Goal: Consume media (video, audio)

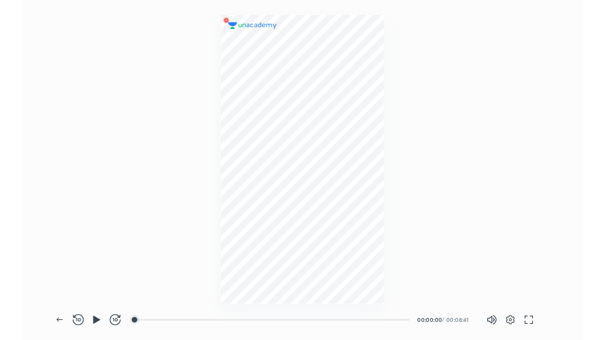
scroll to position [291, 478]
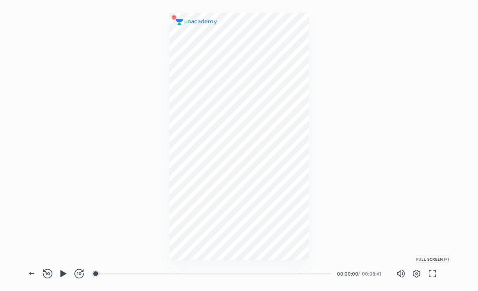
click at [433, 275] on icon "button" at bounding box center [432, 273] width 9 height 9
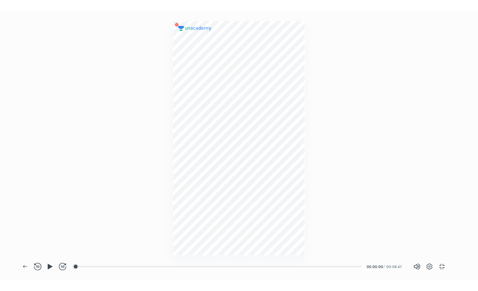
scroll to position [340, 605]
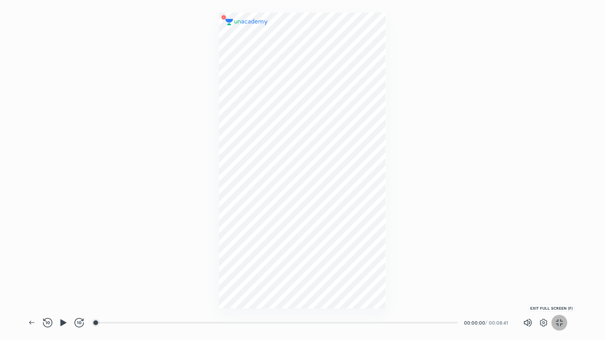
click at [478, 290] on icon "button" at bounding box center [559, 322] width 9 height 9
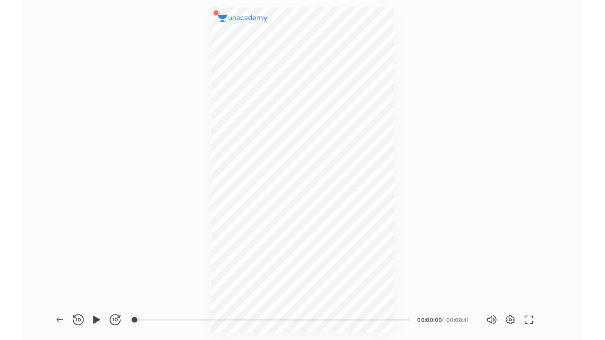
scroll to position [291, 478]
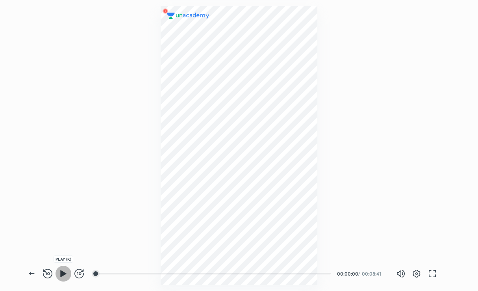
click at [60, 272] on icon "button" at bounding box center [63, 273] width 9 height 9
click at [63, 272] on icon "button" at bounding box center [63, 273] width 9 height 9
click at [63, 272] on icon "button" at bounding box center [63, 273] width 6 height 7
click at [61, 270] on icon "button" at bounding box center [60, 273] width 3 height 9
click at [431, 275] on icon "button" at bounding box center [432, 273] width 9 height 9
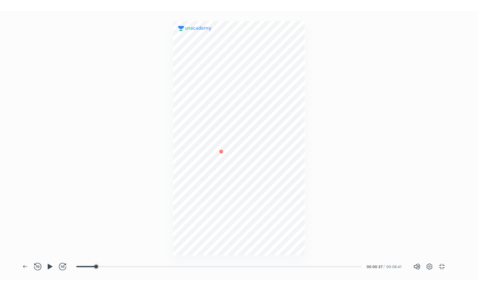
scroll to position [340, 605]
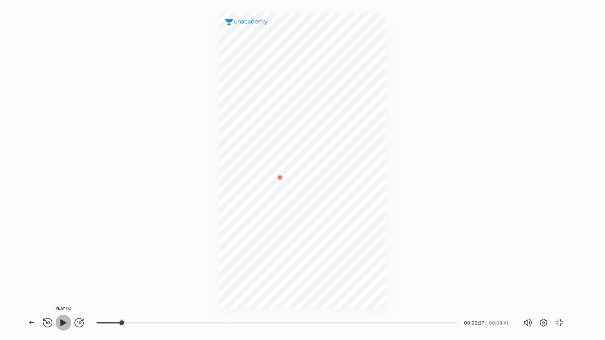
click at [63, 290] on icon "button" at bounding box center [63, 322] width 9 height 9
click at [478, 290] on button "button" at bounding box center [560, 323] width 16 height 16
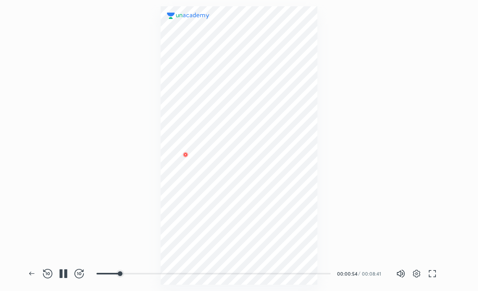
scroll to position [291, 478]
click at [403, 271] on icon "button" at bounding box center [400, 273] width 9 height 9
